Goal: Check status: Check status

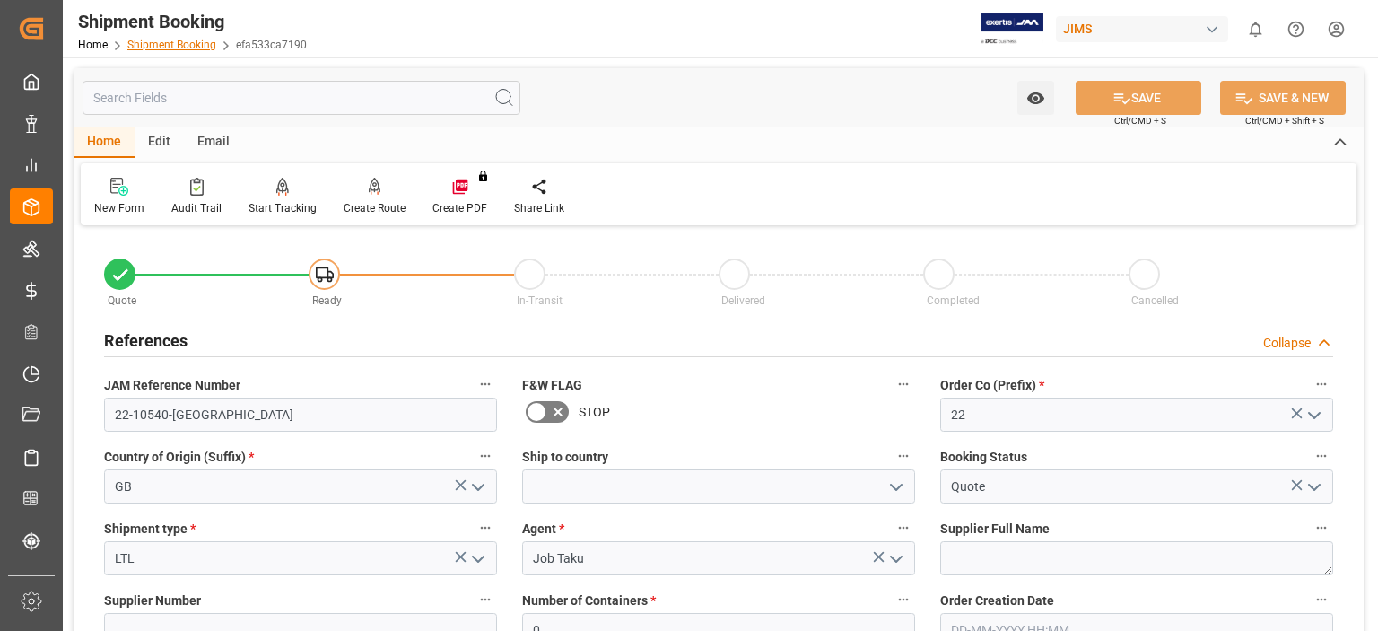
click at [168, 47] on link "Shipment Booking" at bounding box center [171, 45] width 89 height 13
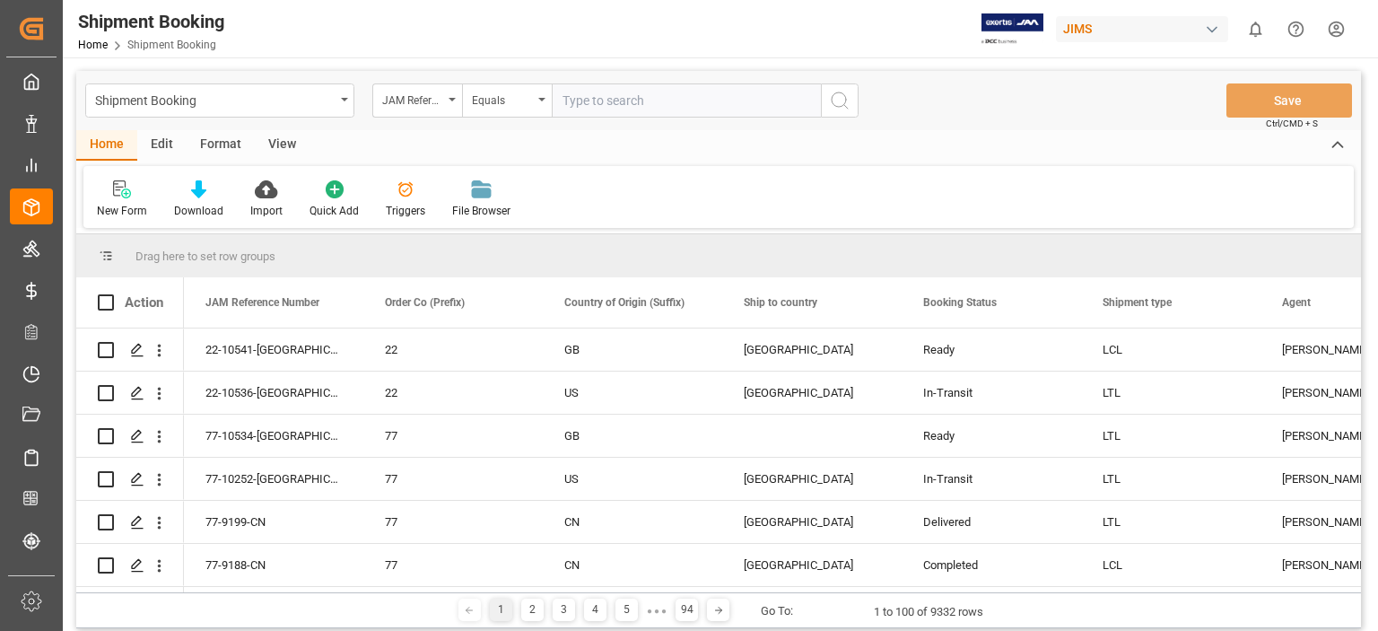
click at [618, 104] on input "text" at bounding box center [686, 100] width 269 height 34
type input "77-10474-[GEOGRAPHIC_DATA]"
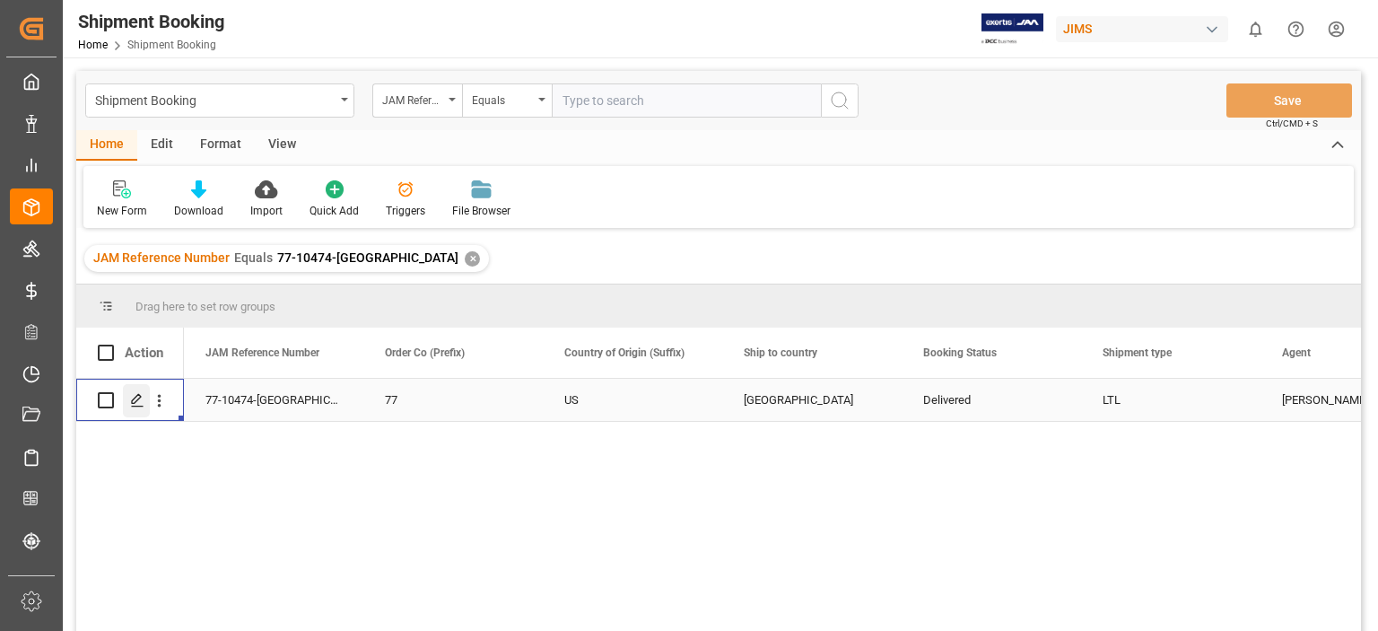
click at [132, 406] on line "Press SPACE to select this row." at bounding box center [137, 406] width 11 height 0
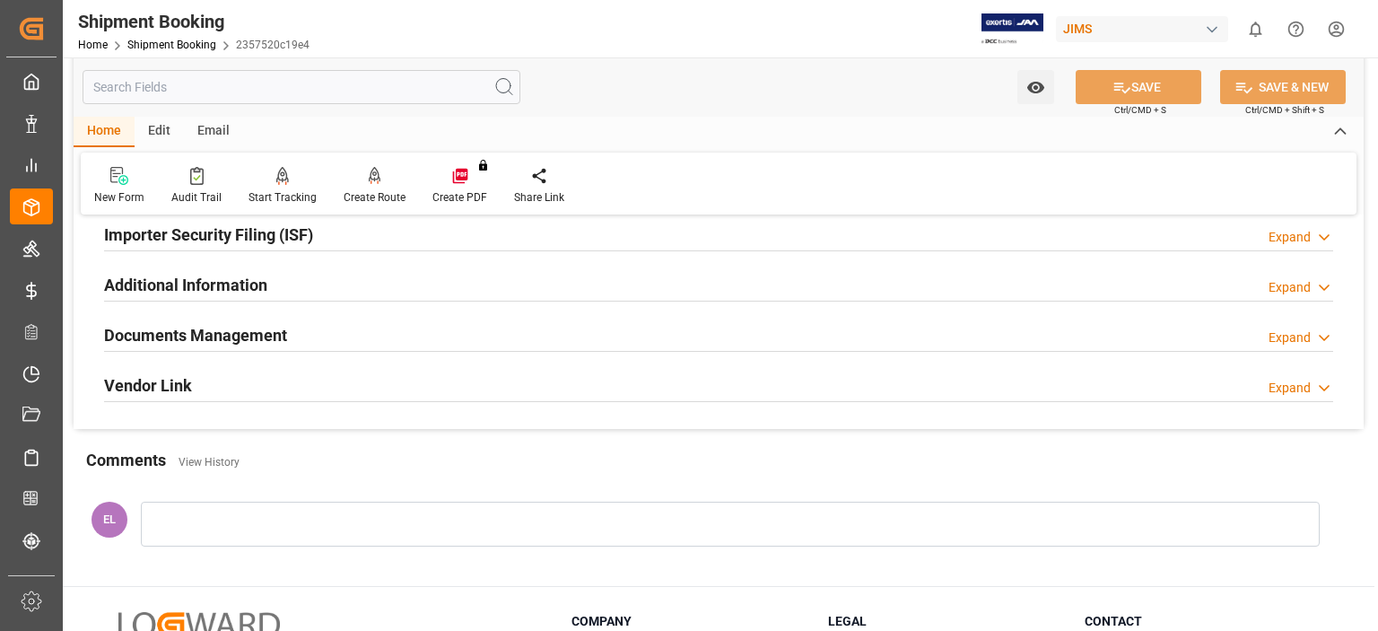
scroll to position [597, 0]
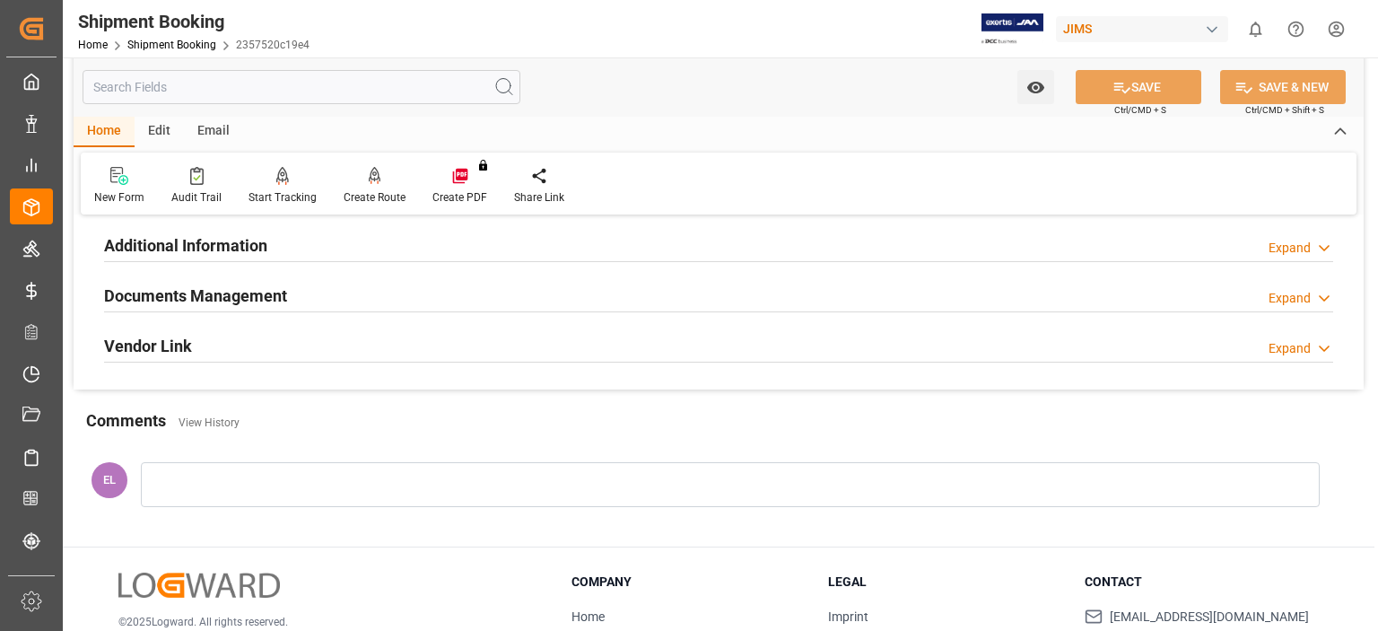
click at [169, 295] on h2 "Documents Management" at bounding box center [195, 295] width 183 height 24
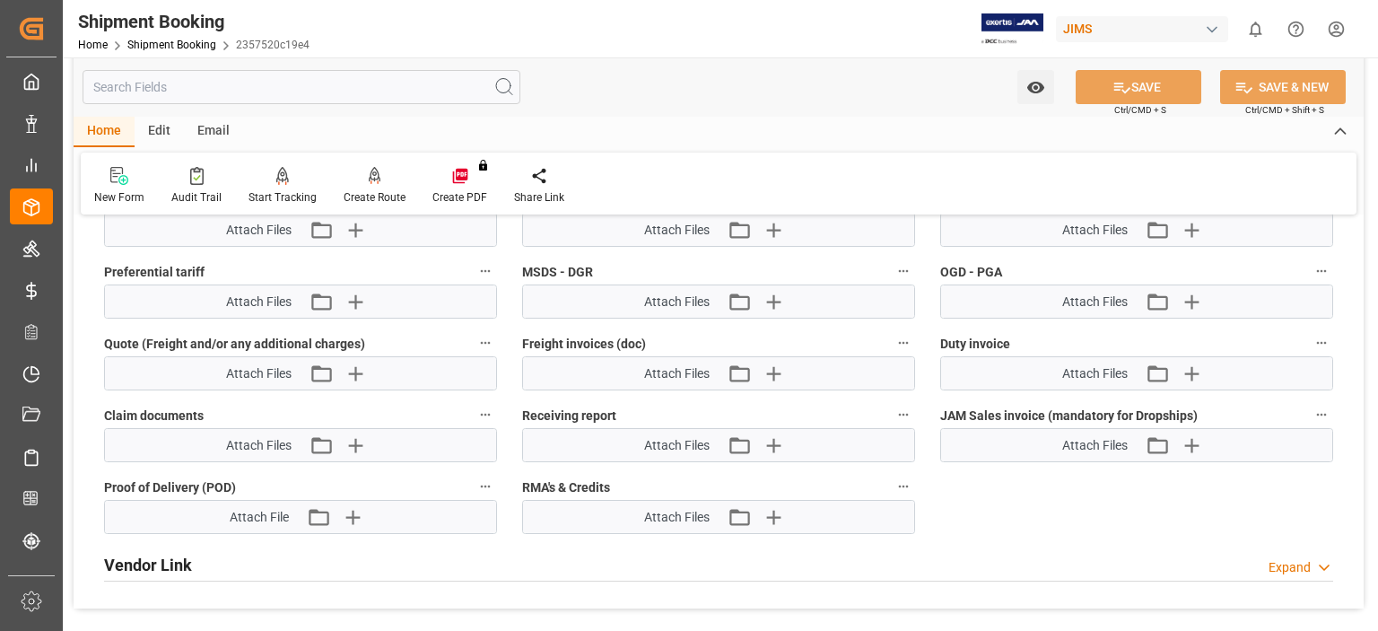
scroll to position [1113, 0]
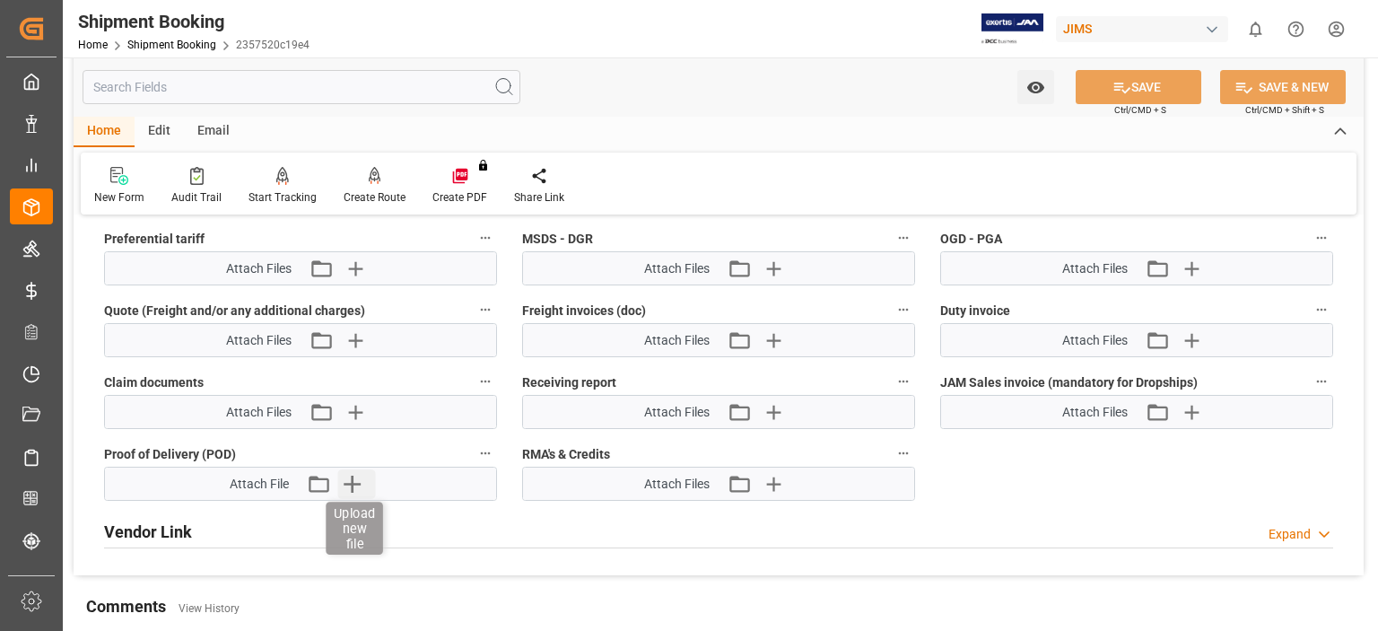
click at [355, 475] on icon "button" at bounding box center [351, 483] width 29 height 29
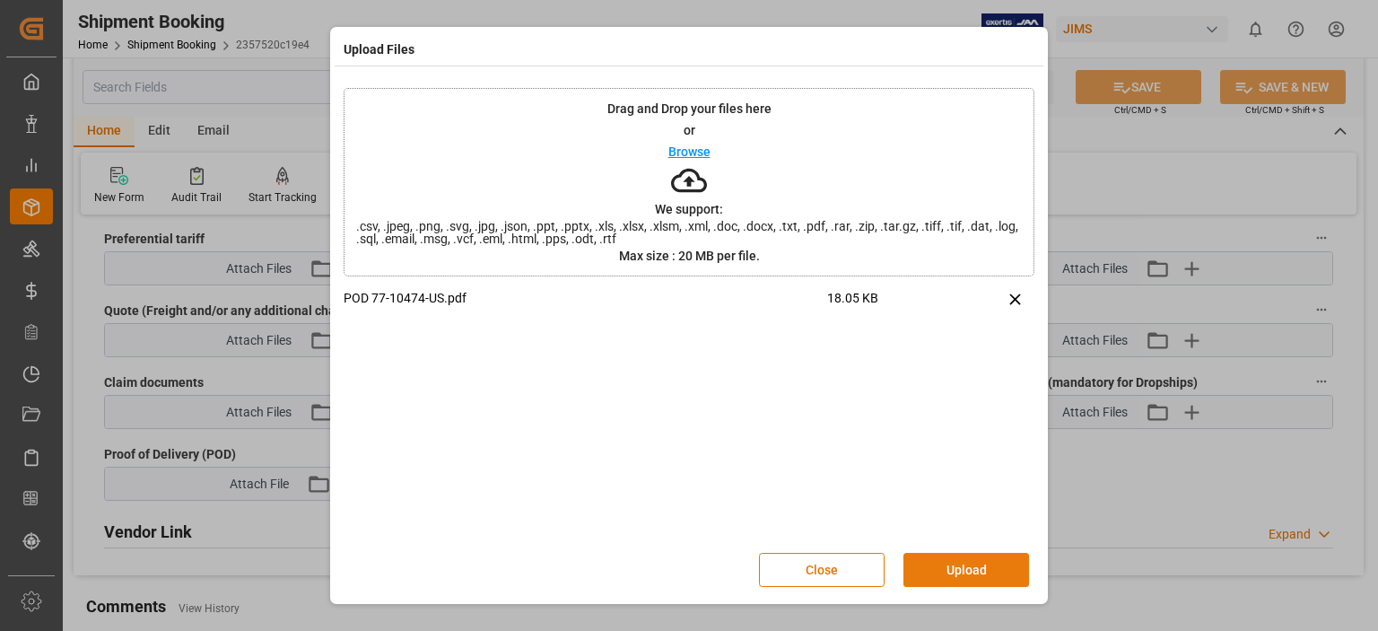
click at [972, 572] on button "Upload" at bounding box center [966, 570] width 126 height 34
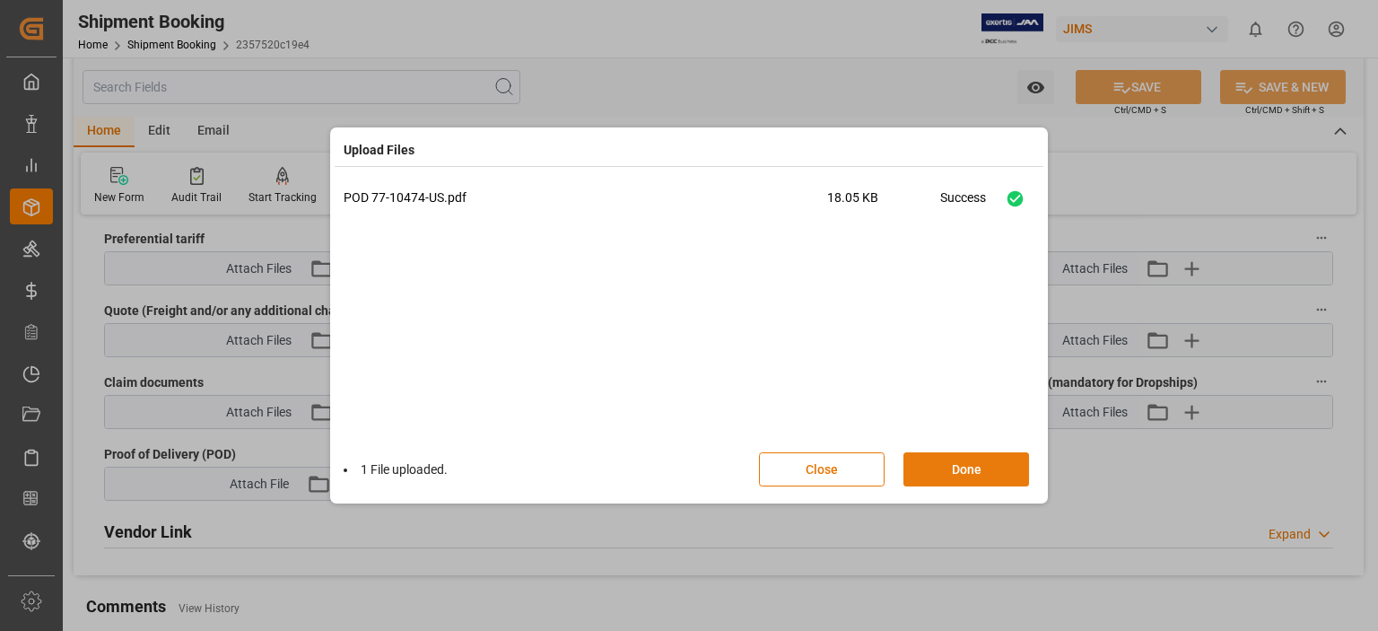
click at [954, 473] on button "Done" at bounding box center [966, 469] width 126 height 34
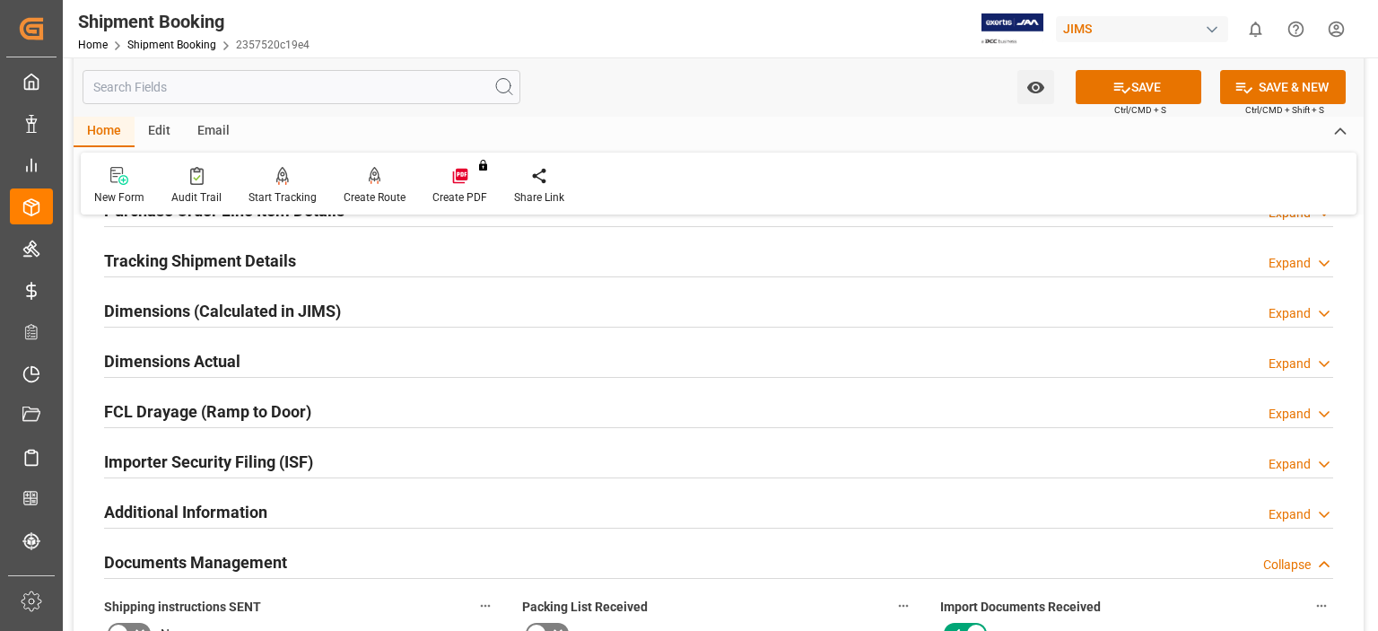
scroll to position [0, 0]
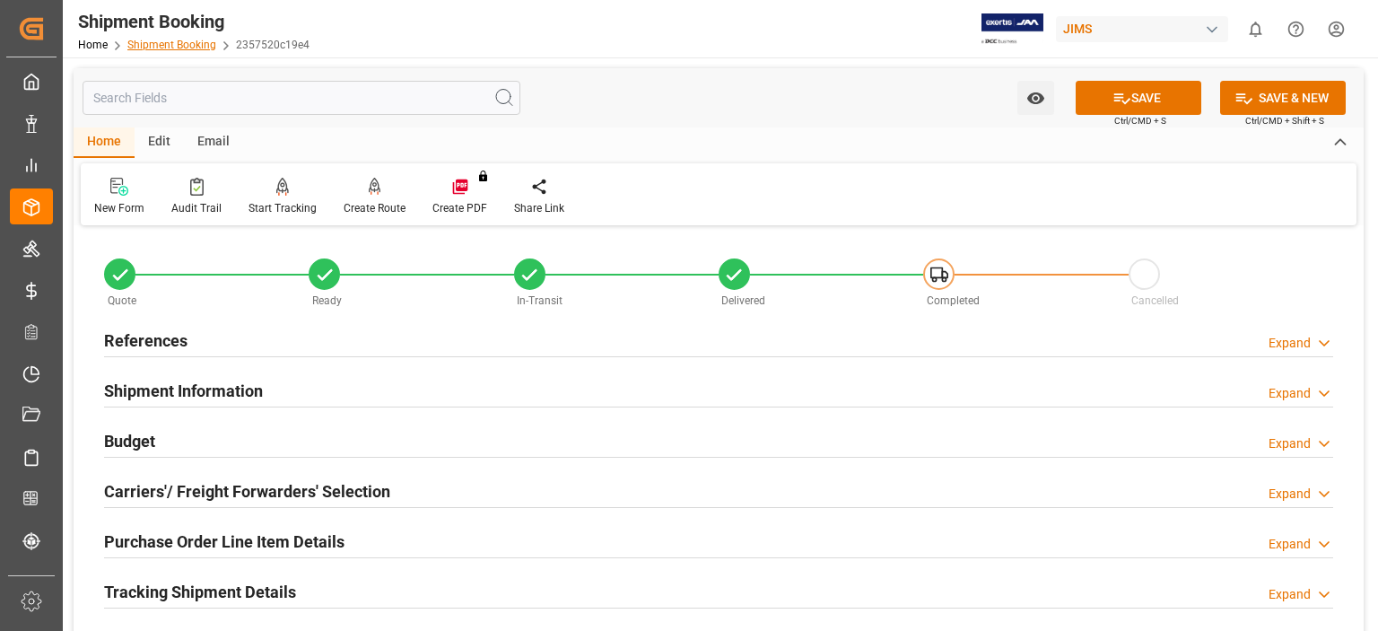
click at [156, 44] on link "Shipment Booking" at bounding box center [171, 45] width 89 height 13
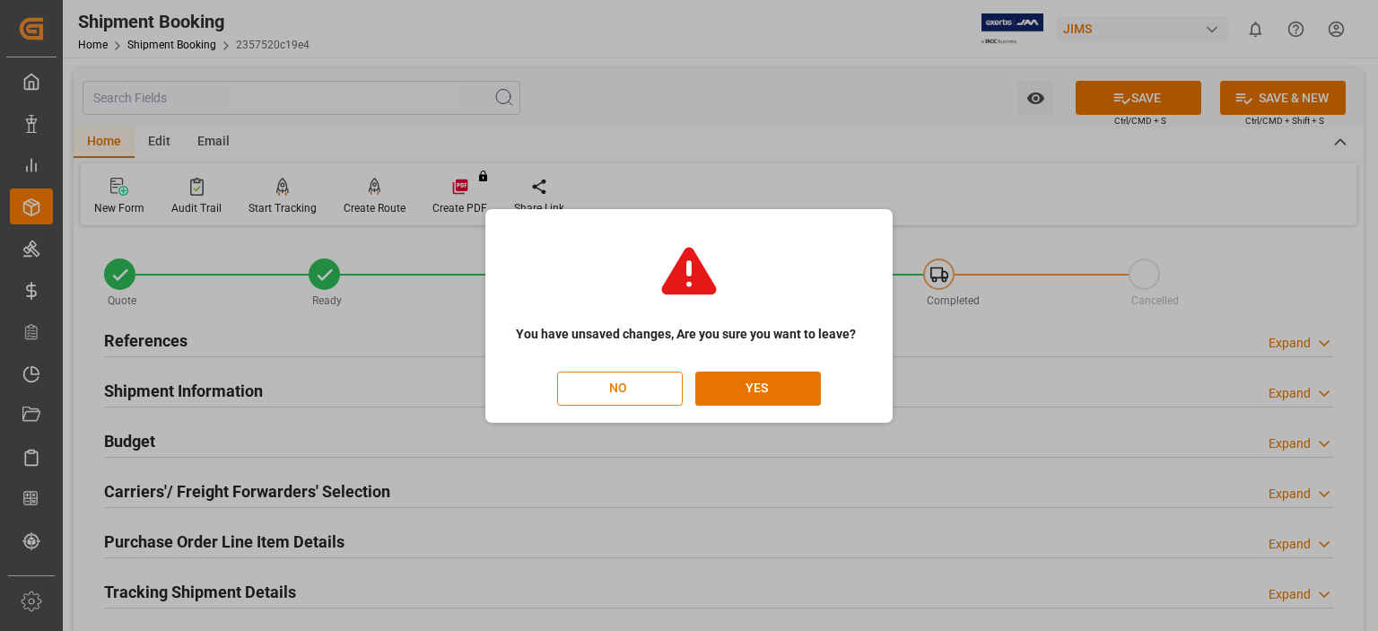
click at [617, 391] on button "NO" at bounding box center [620, 388] width 126 height 34
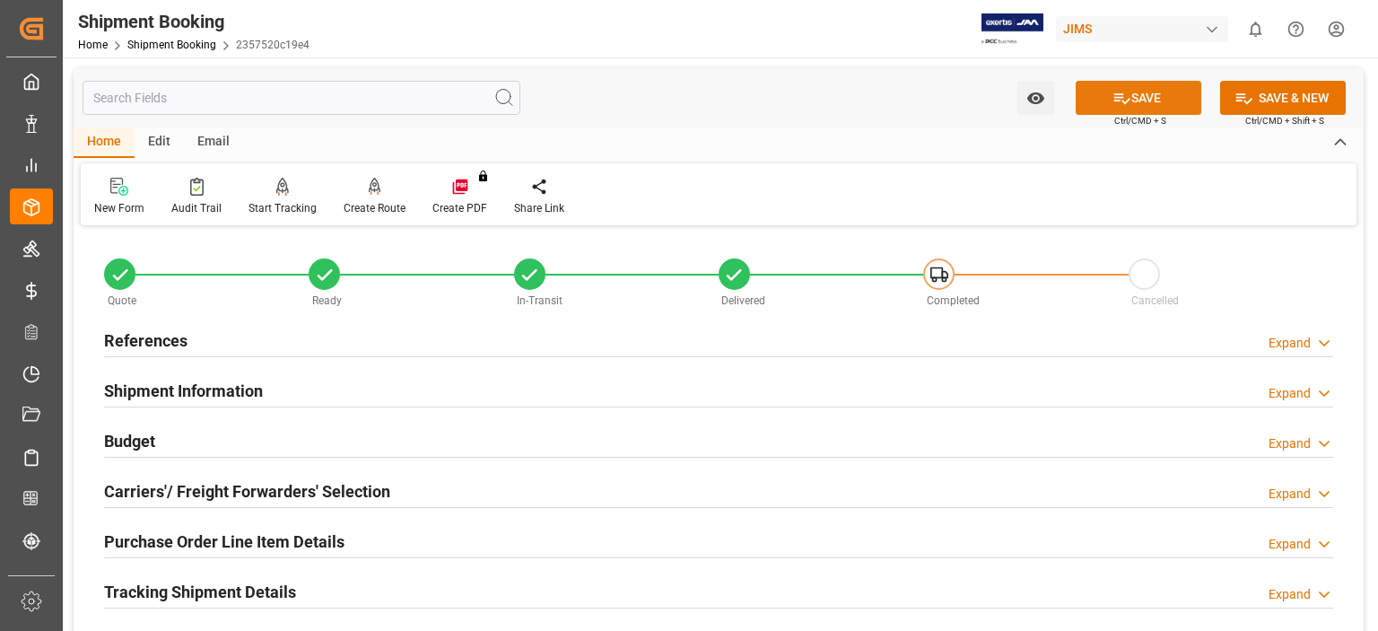
click at [1140, 98] on button "SAVE" at bounding box center [1139, 98] width 126 height 34
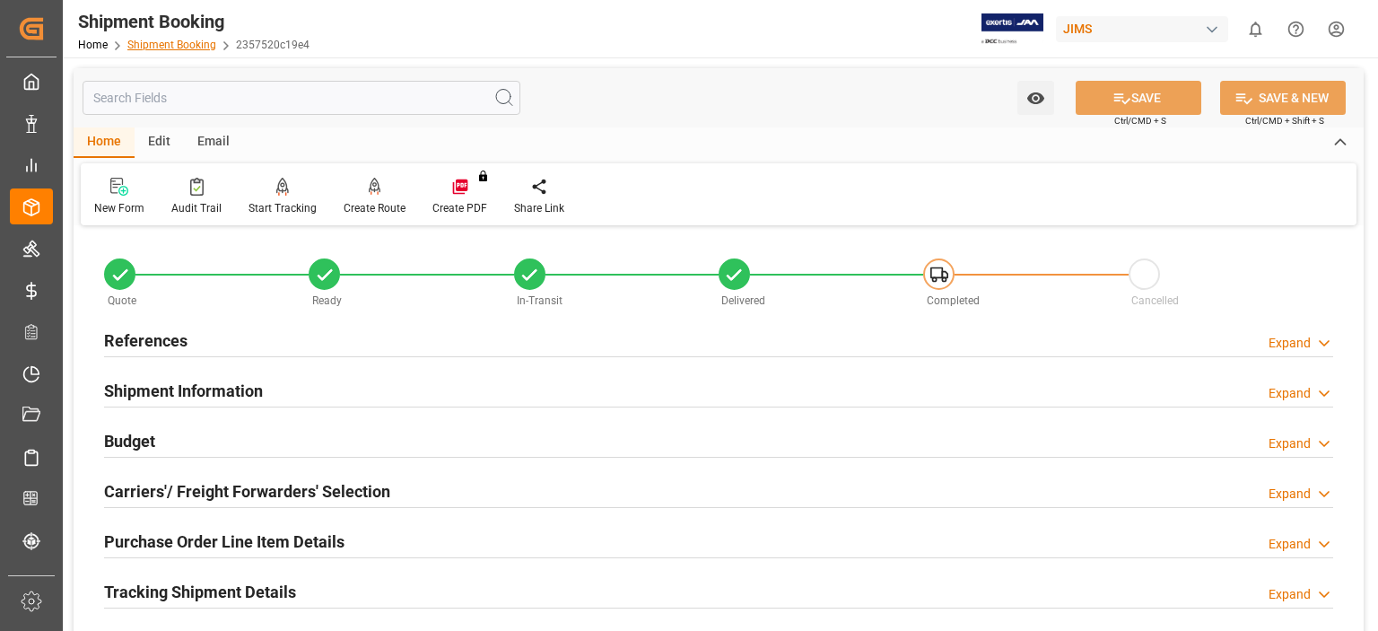
click at [177, 46] on link "Shipment Booking" at bounding box center [171, 45] width 89 height 13
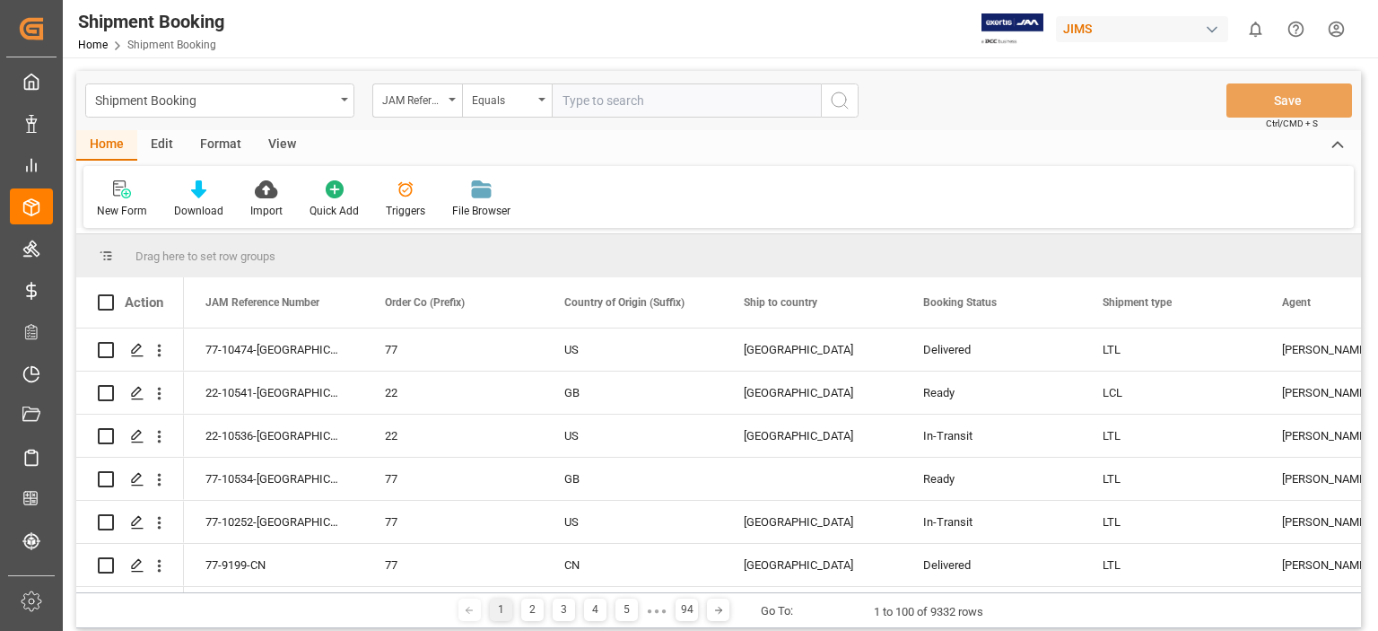
click at [615, 97] on input "text" at bounding box center [686, 100] width 269 height 34
type input "77-10507-[GEOGRAPHIC_DATA]"
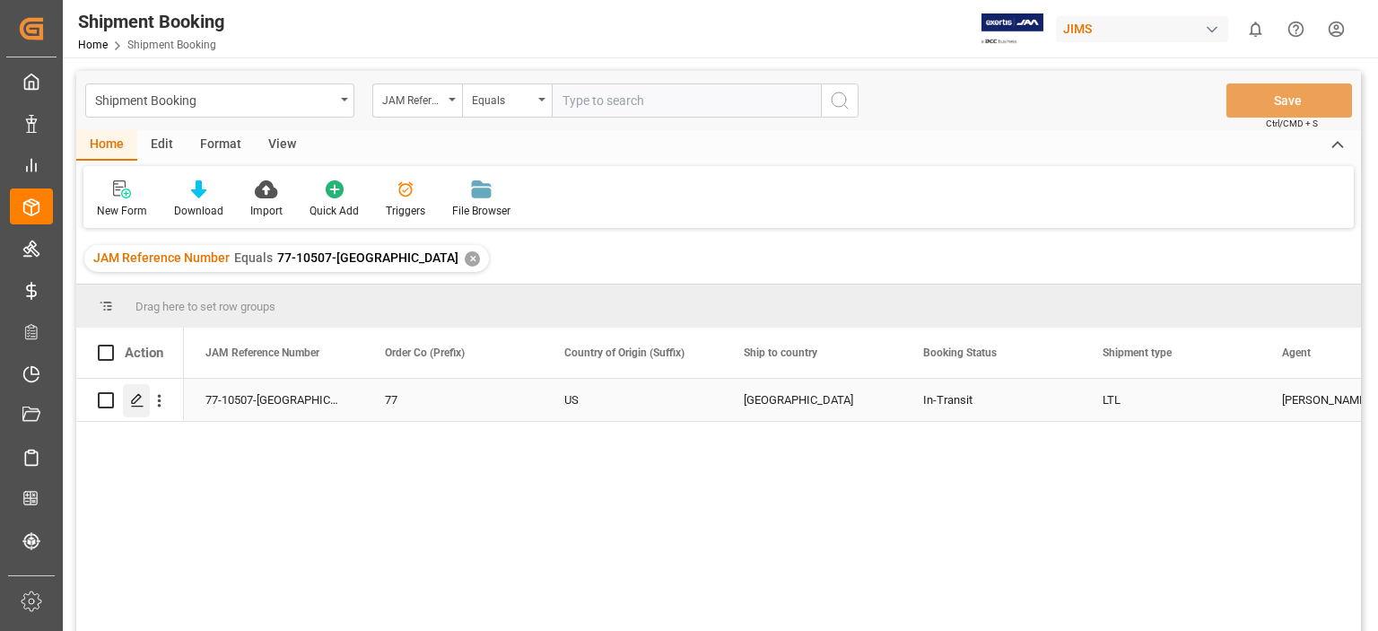
click at [144, 412] on div "Press SPACE to select this row." at bounding box center [136, 400] width 27 height 33
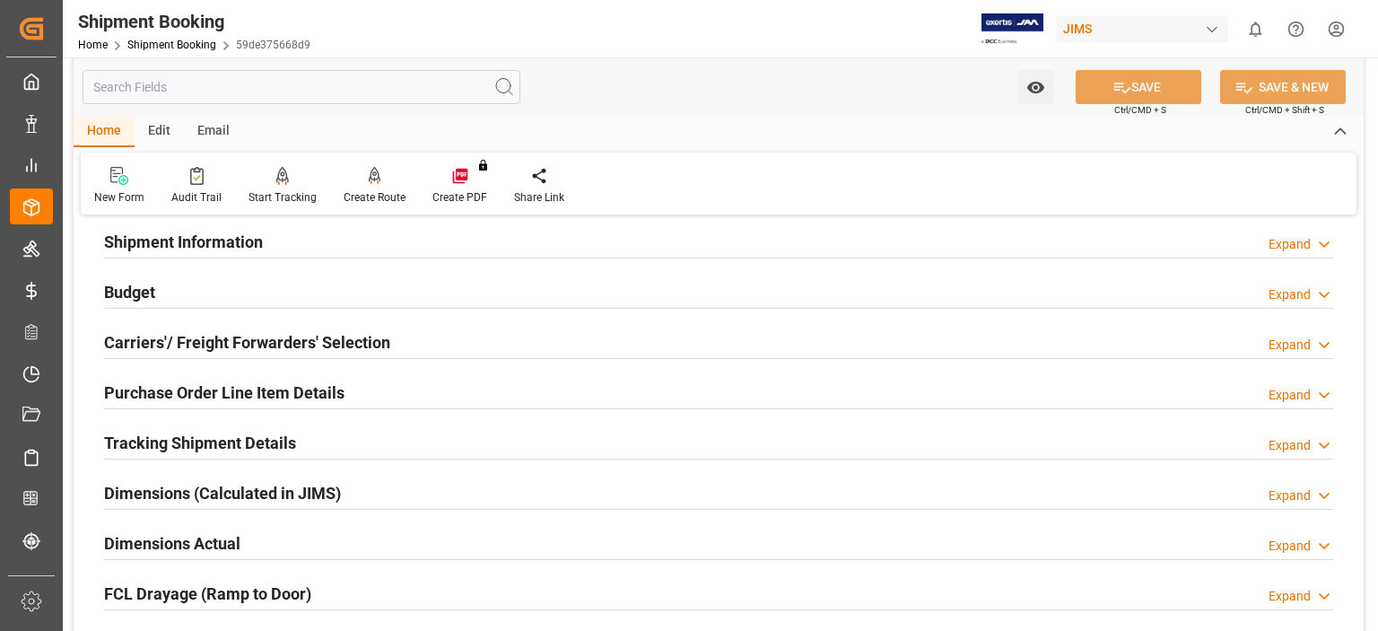
scroll to position [299, 0]
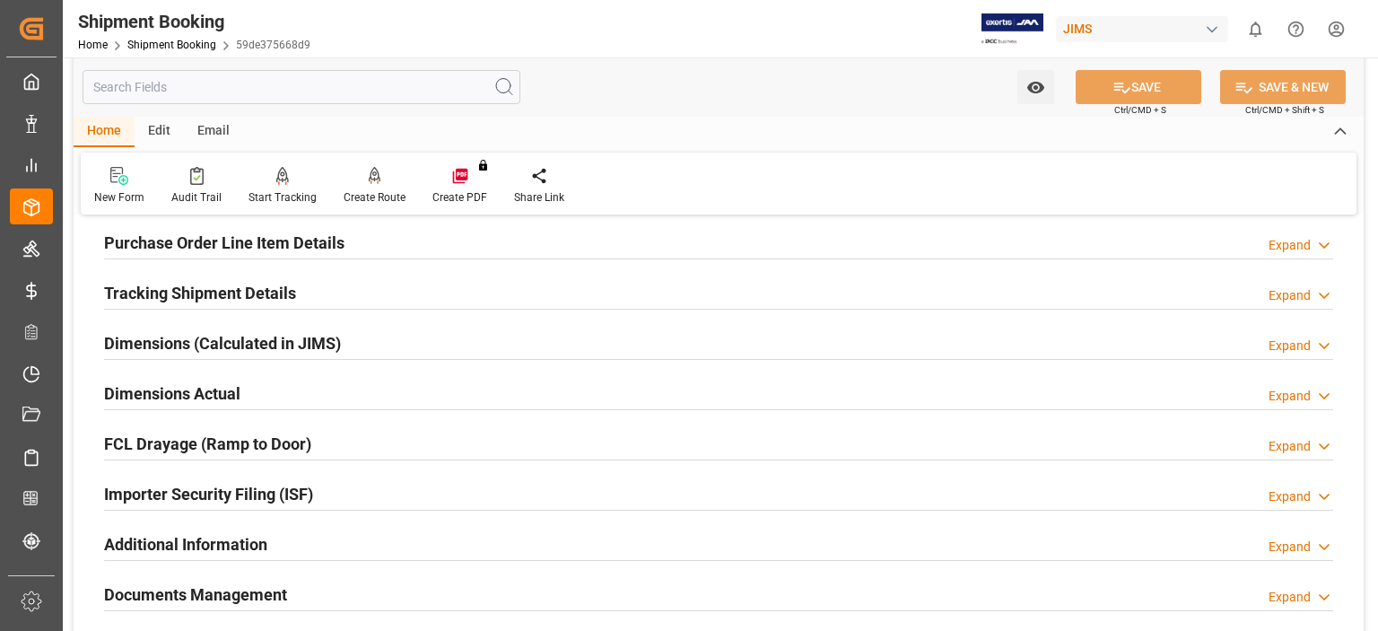
click at [156, 294] on h2 "Tracking Shipment Details" at bounding box center [200, 293] width 192 height 24
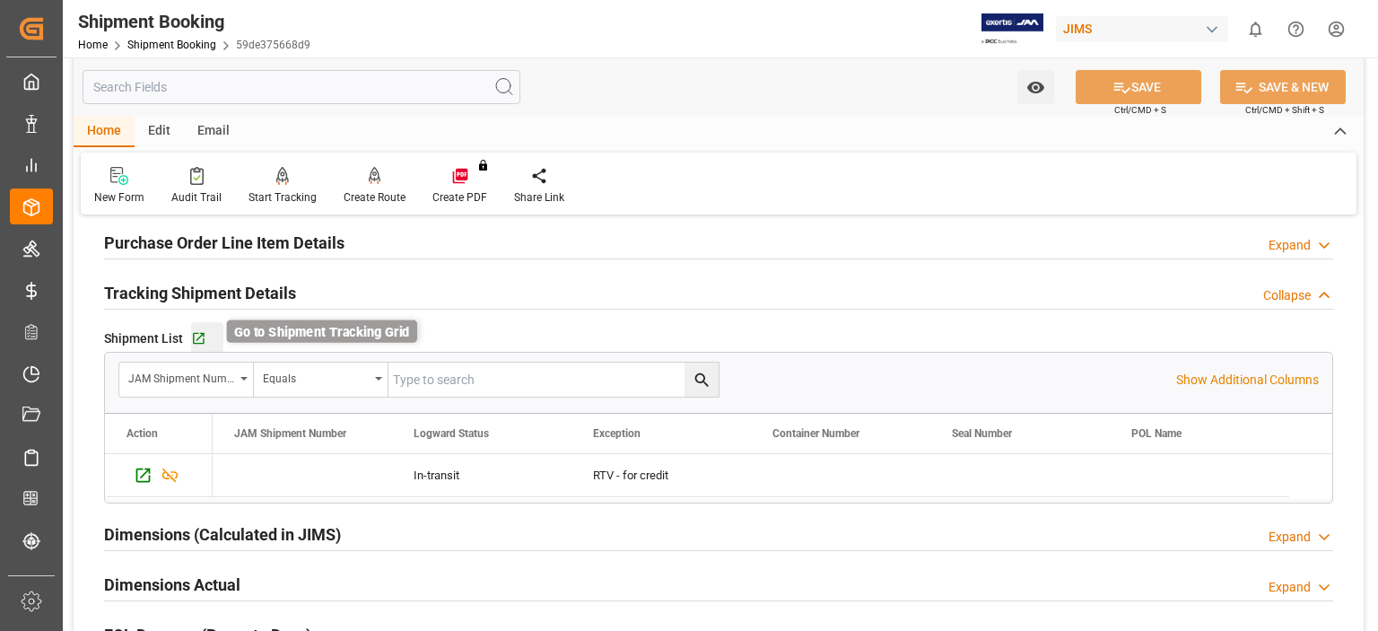
click at [197, 337] on icon "button" at bounding box center [199, 339] width 12 height 12
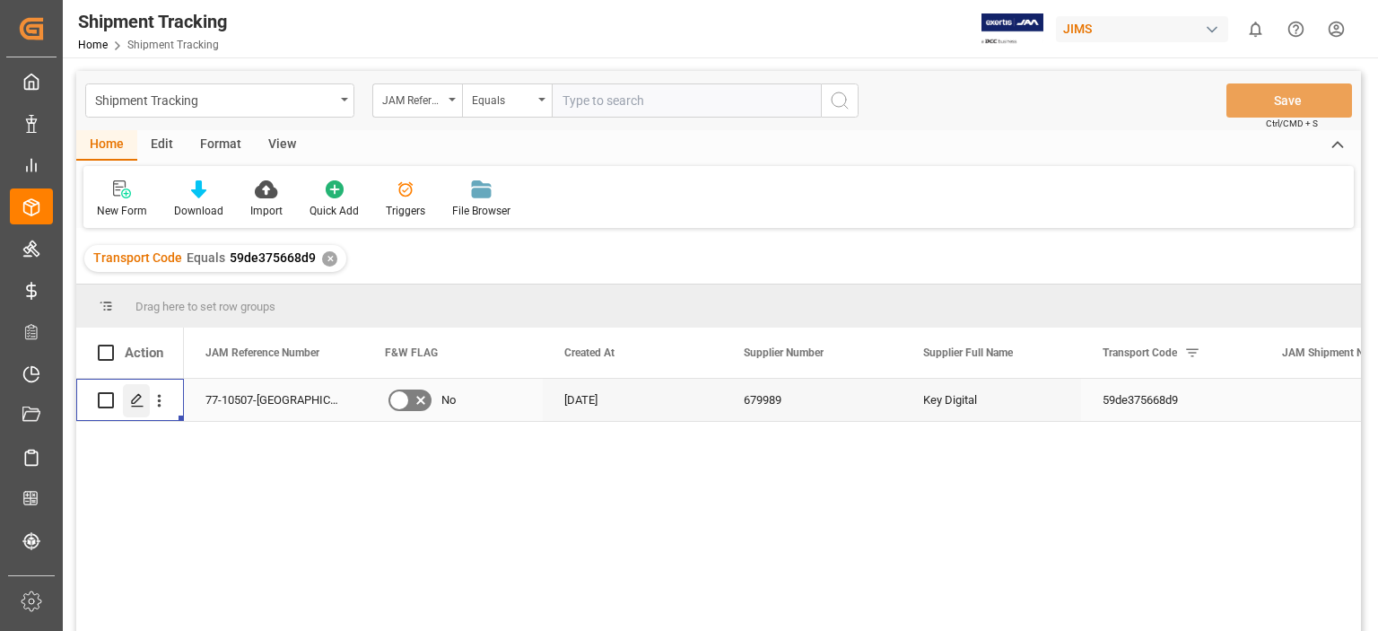
click at [144, 403] on div "Press SPACE to select this row." at bounding box center [136, 400] width 27 height 33
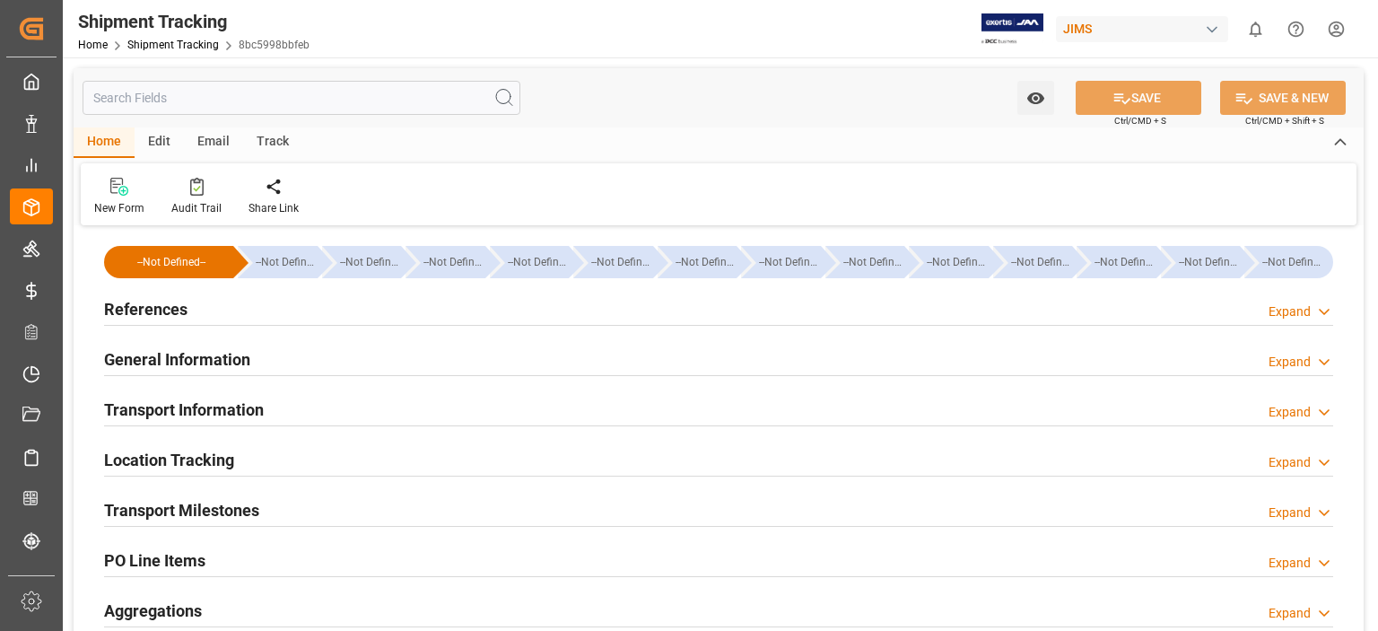
type input "08-08-2025 00:00"
type input "11-08-2025 00:00"
type input "11-08-2025"
type input "[DATE]"
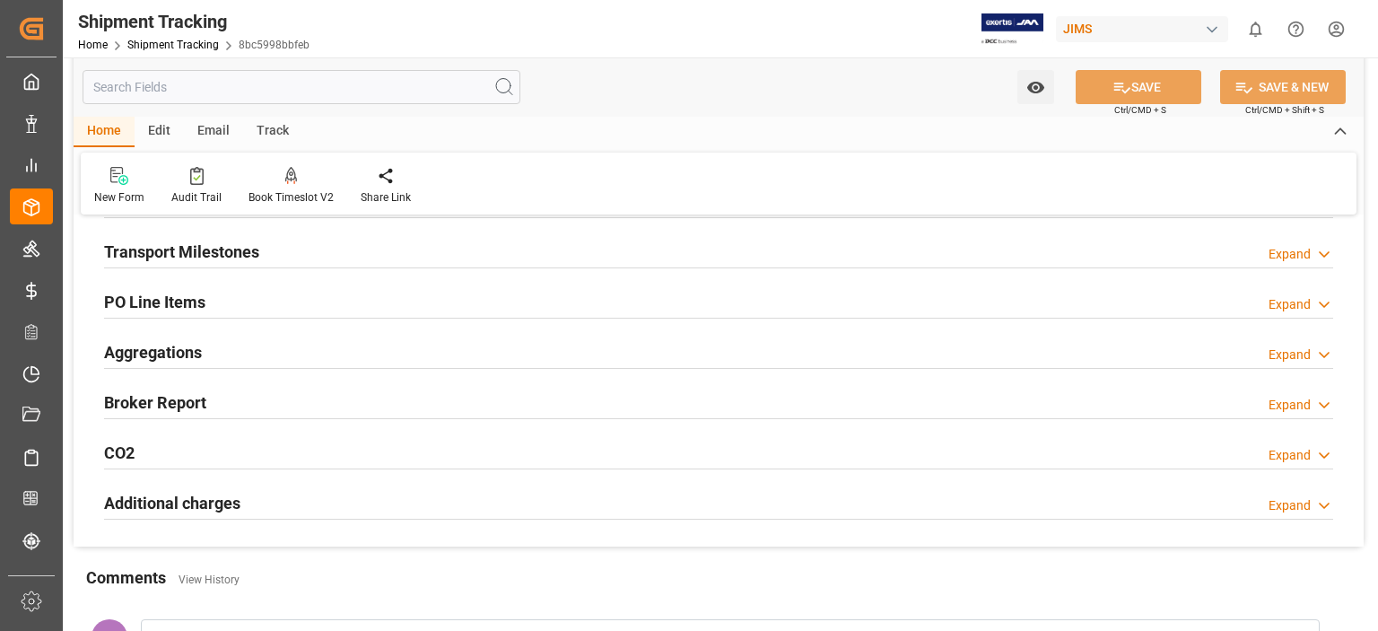
scroll to position [233, 0]
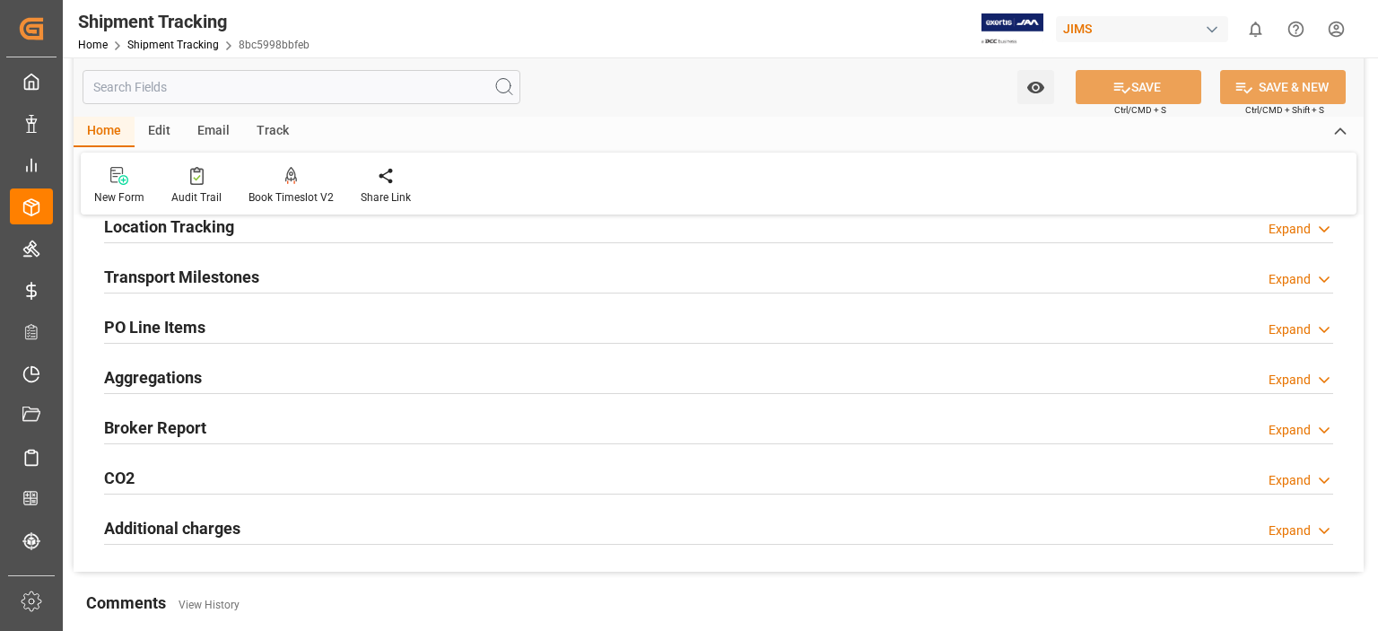
click at [213, 279] on h2 "Transport Milestones" at bounding box center [181, 277] width 155 height 24
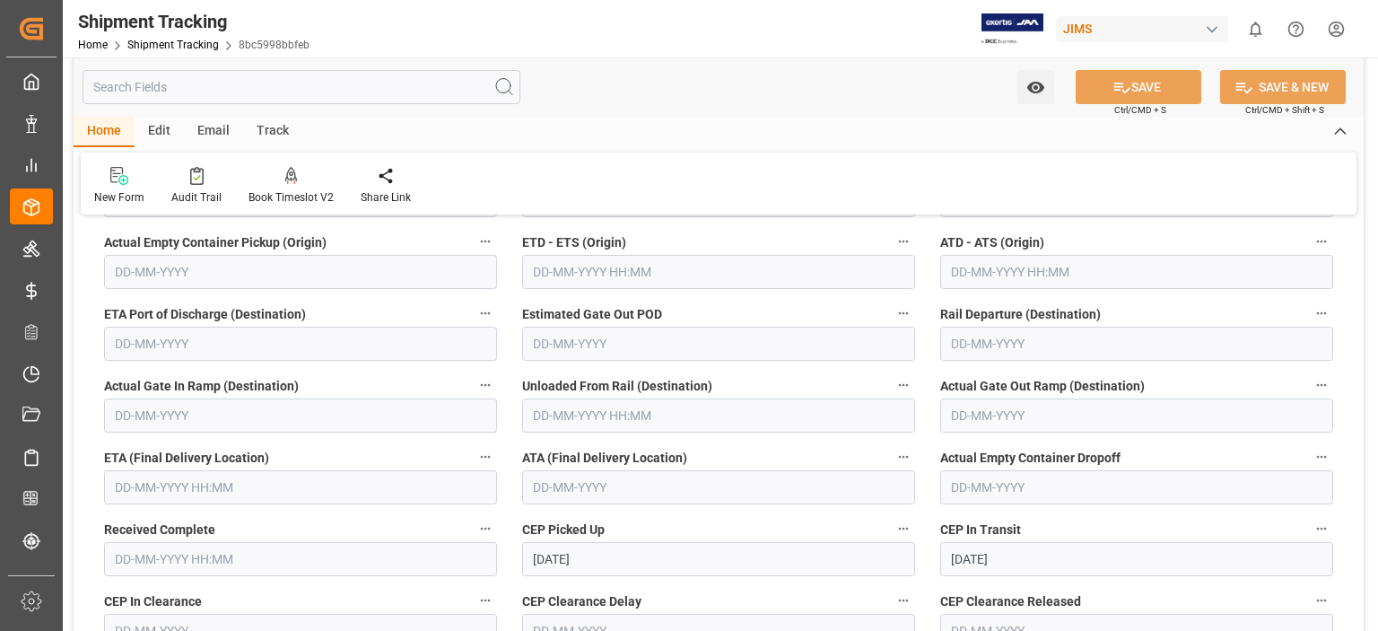
scroll to position [533, 0]
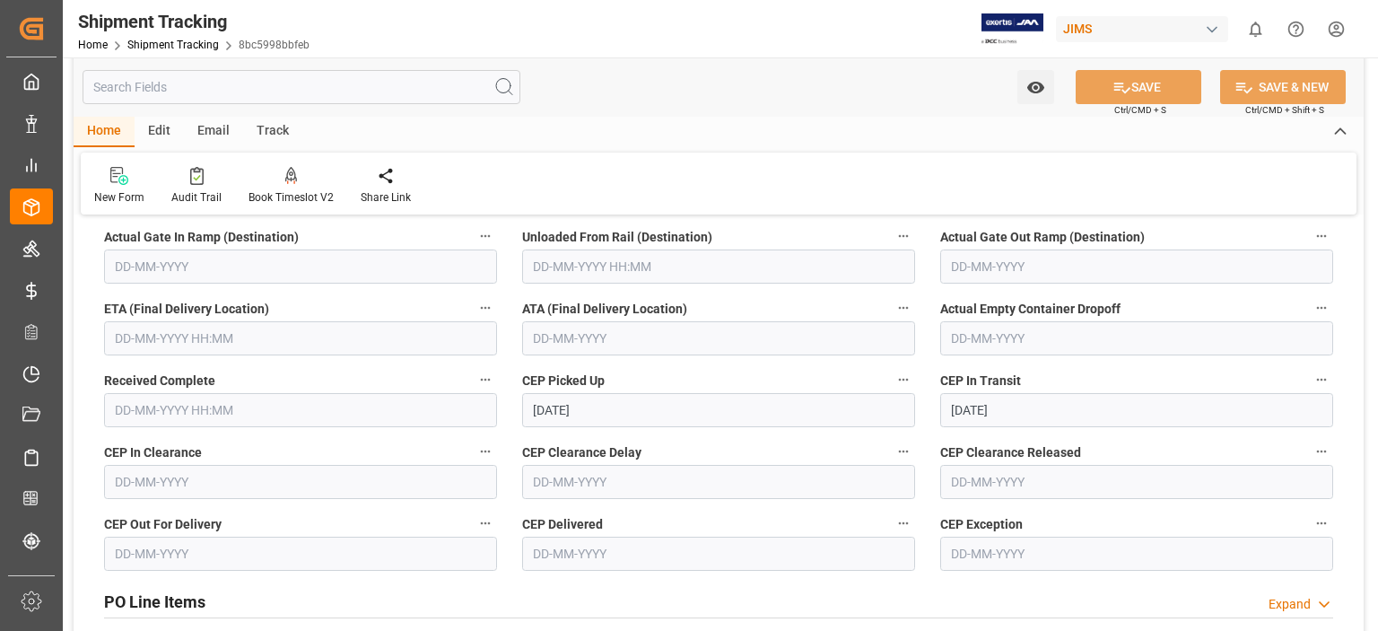
click at [140, 341] on input "text" at bounding box center [300, 338] width 393 height 34
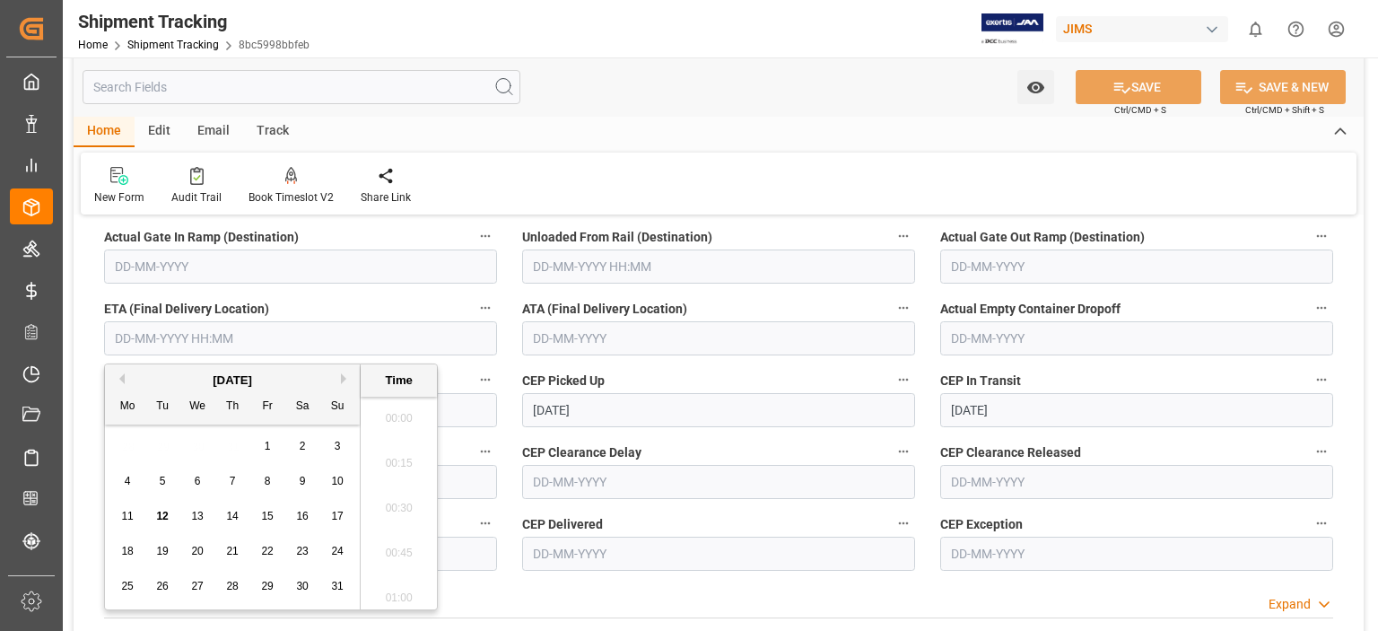
scroll to position [1844, 0]
click at [191, 518] on span "13" at bounding box center [197, 516] width 12 height 13
type input "13-08-2025 00:00"
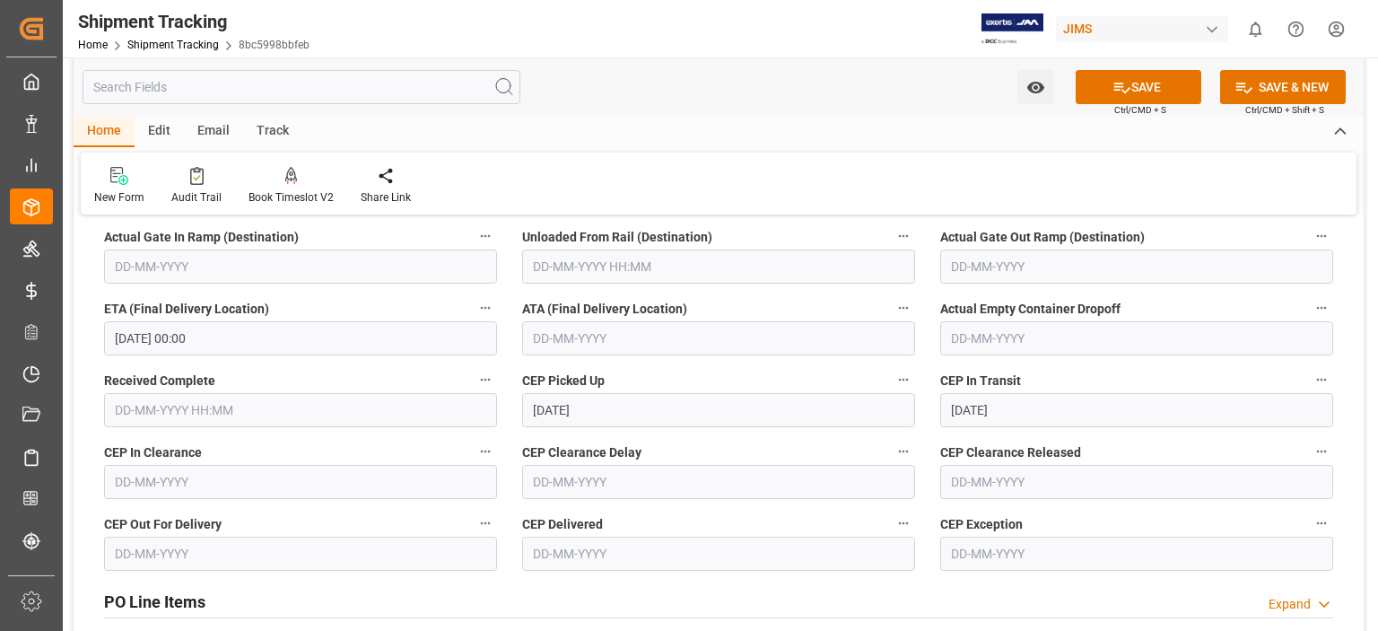
click at [1349, 466] on div "--Not Defined-- --Not Defined-- --Not Defined-- --Not Defined-- --Not Defined--…" at bounding box center [719, 272] width 1290 height 1148
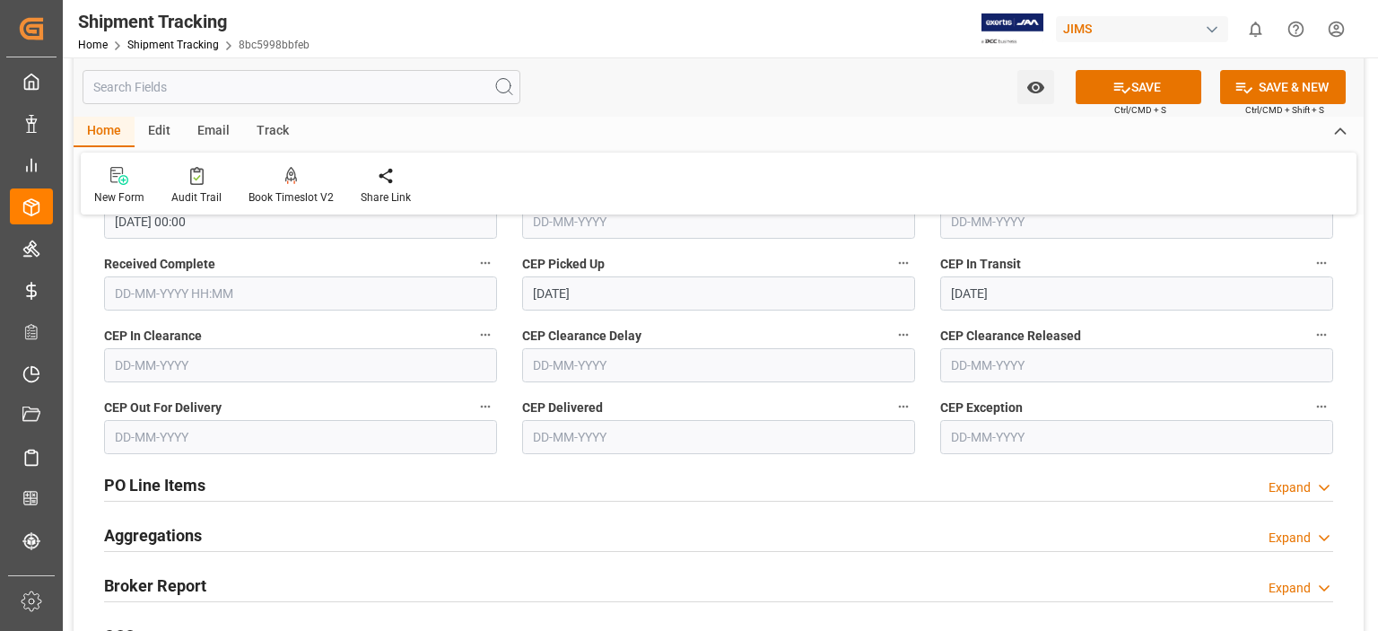
scroll to position [682, 0]
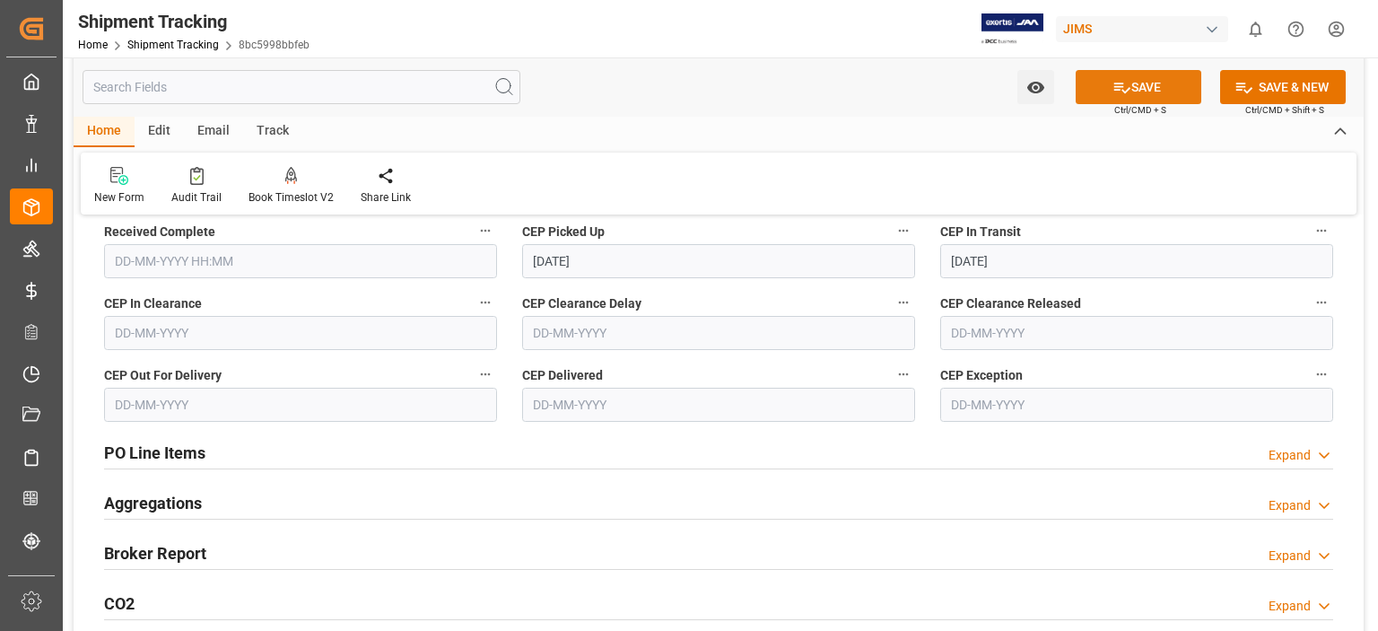
click at [1145, 95] on button "SAVE" at bounding box center [1139, 87] width 126 height 34
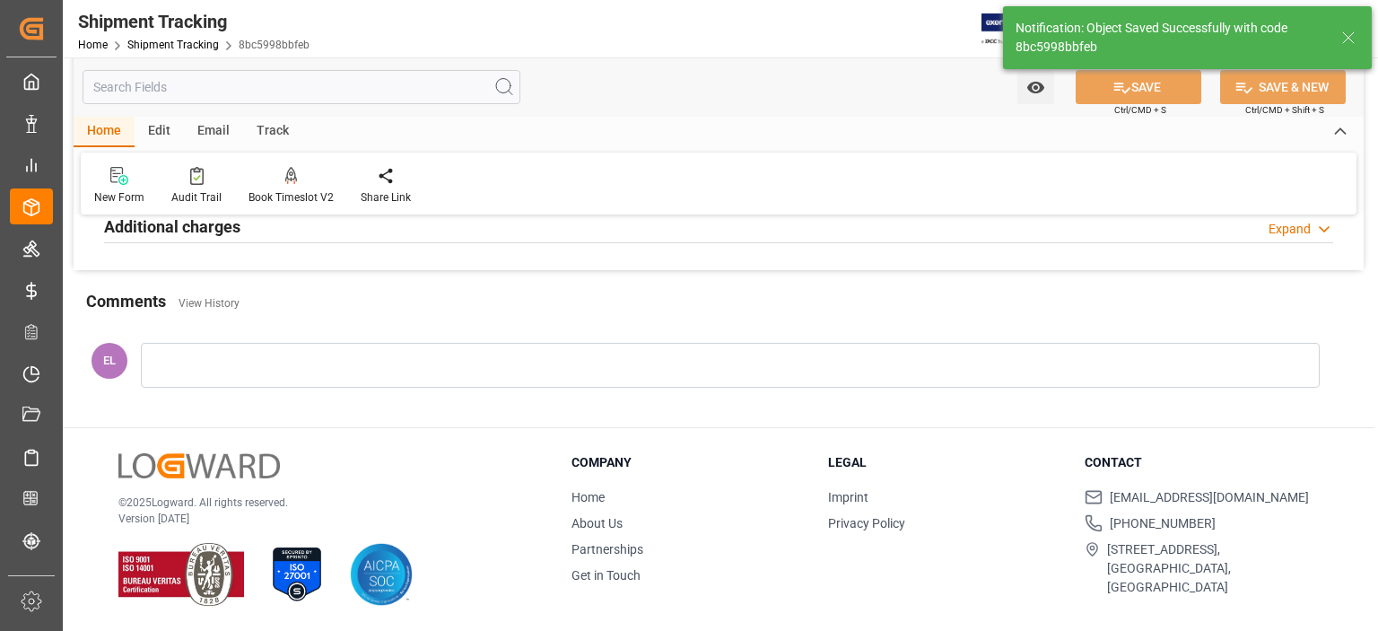
scroll to position [108, 0]
